Goal: Task Accomplishment & Management: Use online tool/utility

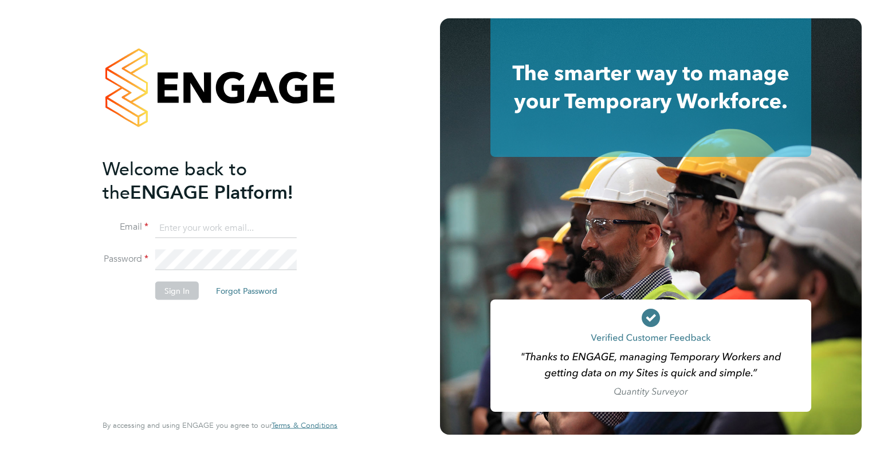
click at [185, 232] on input at bounding box center [225, 228] width 141 height 21
type input "[PERSON_NAME][EMAIL_ADDRESS][PERSON_NAME][DOMAIN_NAME]"
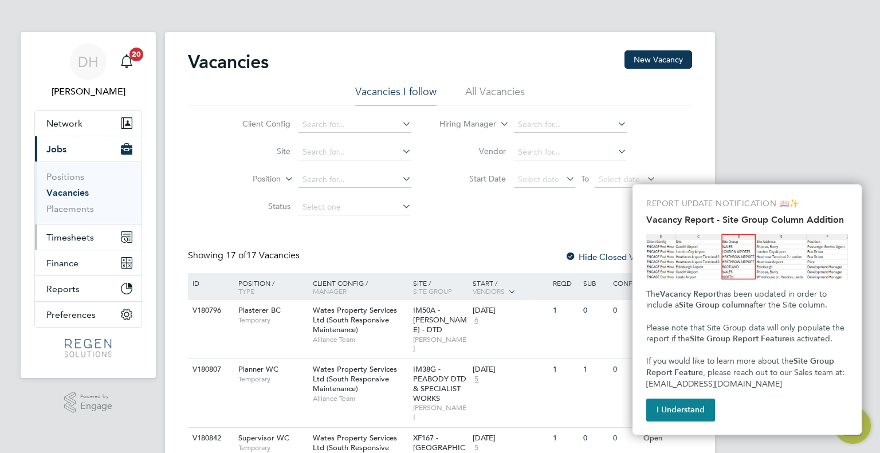
click at [81, 235] on span "Timesheets" at bounding box center [70, 237] width 48 height 11
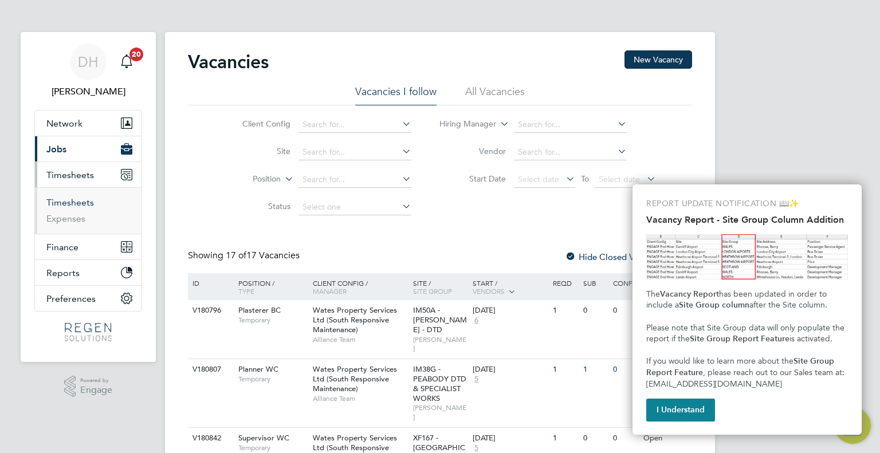
click at [85, 200] on link "Timesheets" at bounding box center [70, 202] width 48 height 11
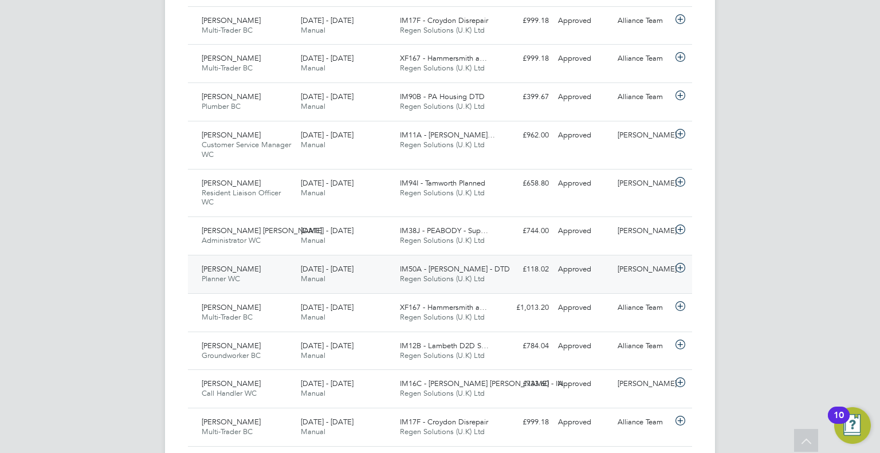
click at [439, 269] on span "IM50A - [PERSON_NAME] - DTD" at bounding box center [455, 269] width 110 height 10
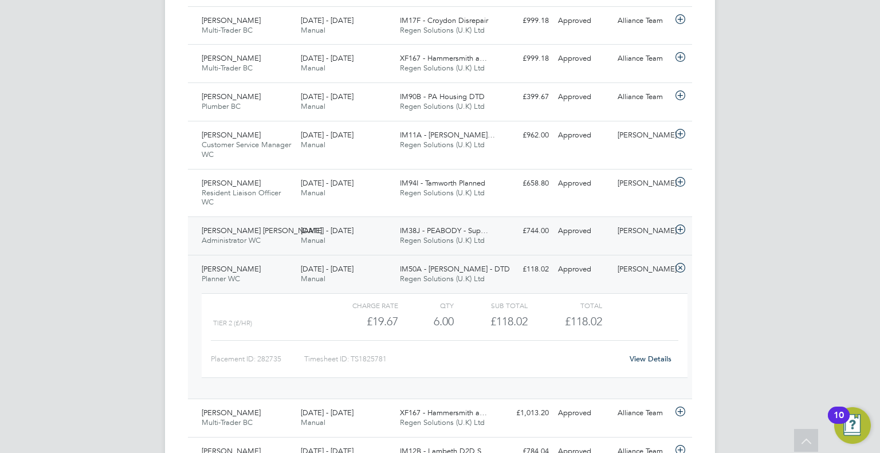
click at [308, 240] on span "Manual" at bounding box center [313, 240] width 25 height 10
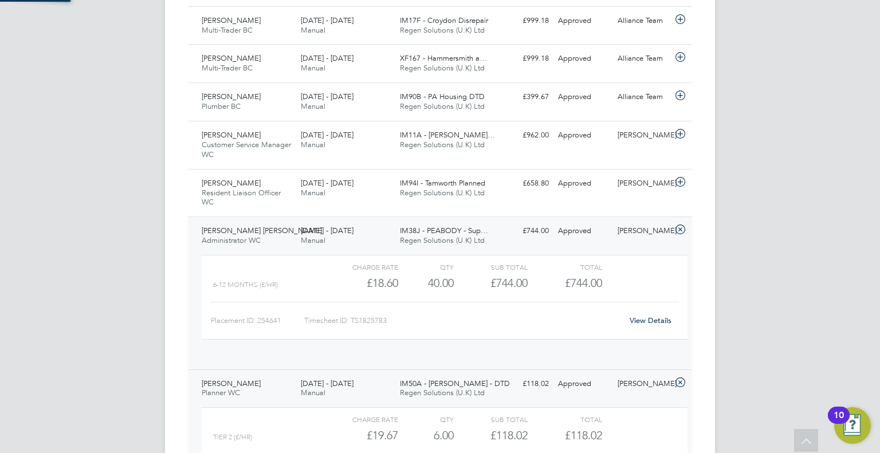
scroll to position [19, 111]
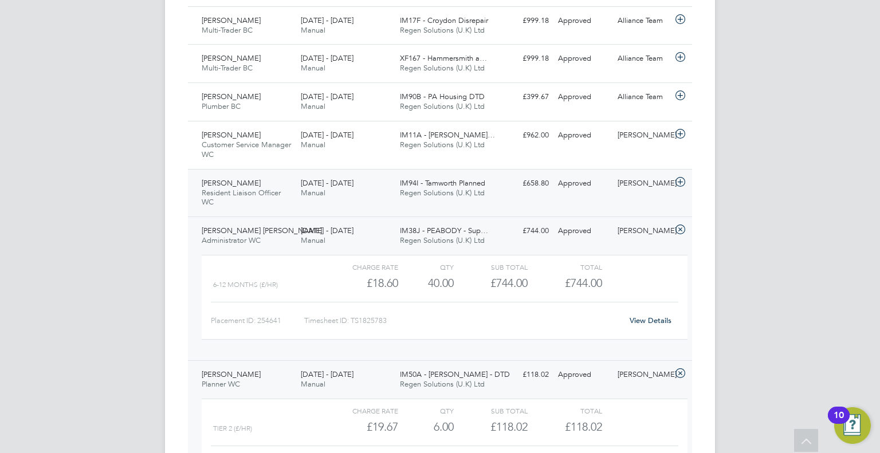
click at [351, 203] on div "[PERSON_NAME] Resident Liaison Officer WC [DATE] - [DATE] [DATE] - [DATE] Manua…" at bounding box center [440, 193] width 504 height 48
